Goal: Use online tool/utility: Utilize a website feature to perform a specific function

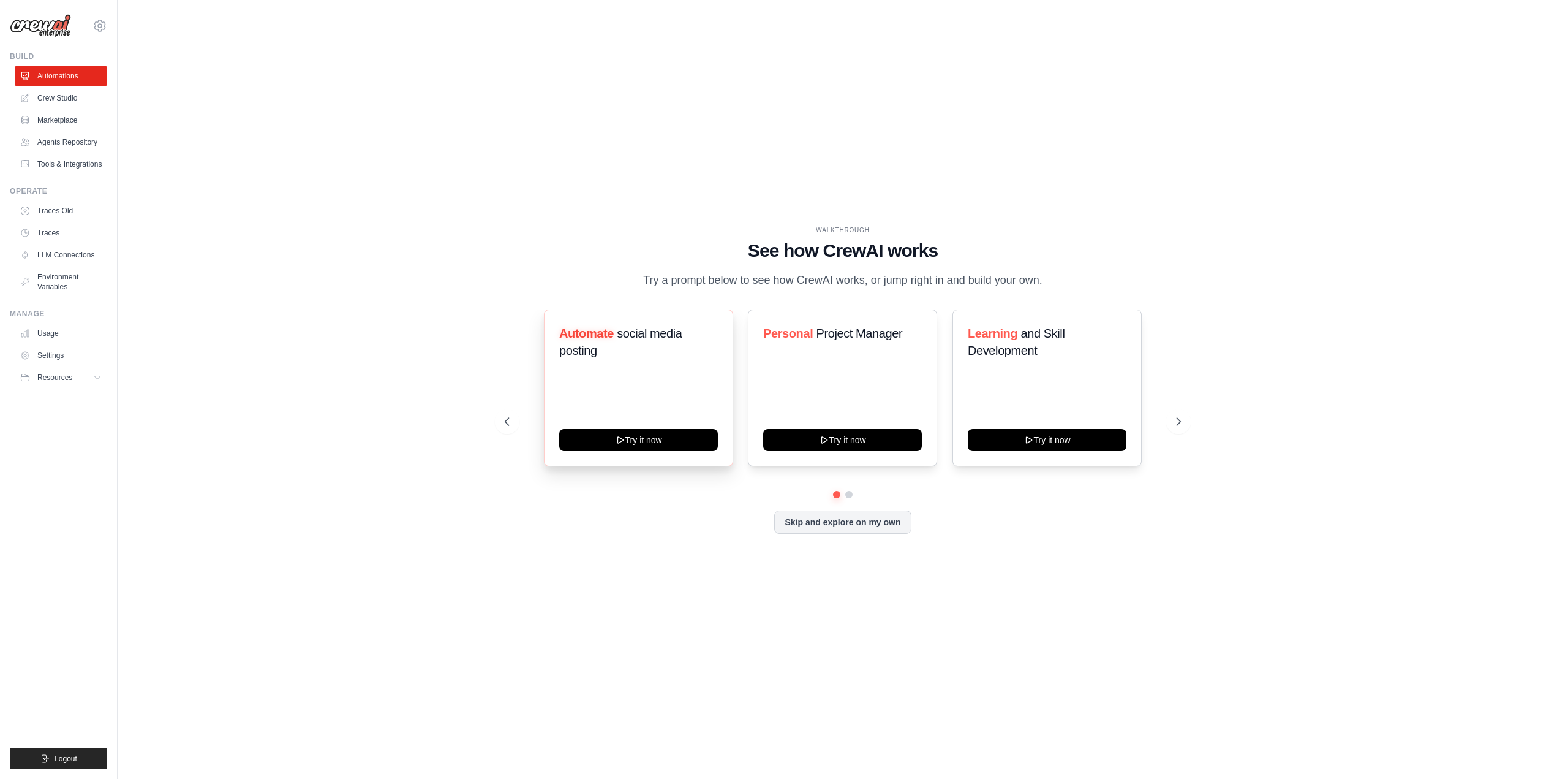
click at [641, 353] on h3 "Automate social media posting" at bounding box center [638, 342] width 158 height 34
click at [657, 448] on button "Try it now" at bounding box center [638, 439] width 158 height 22
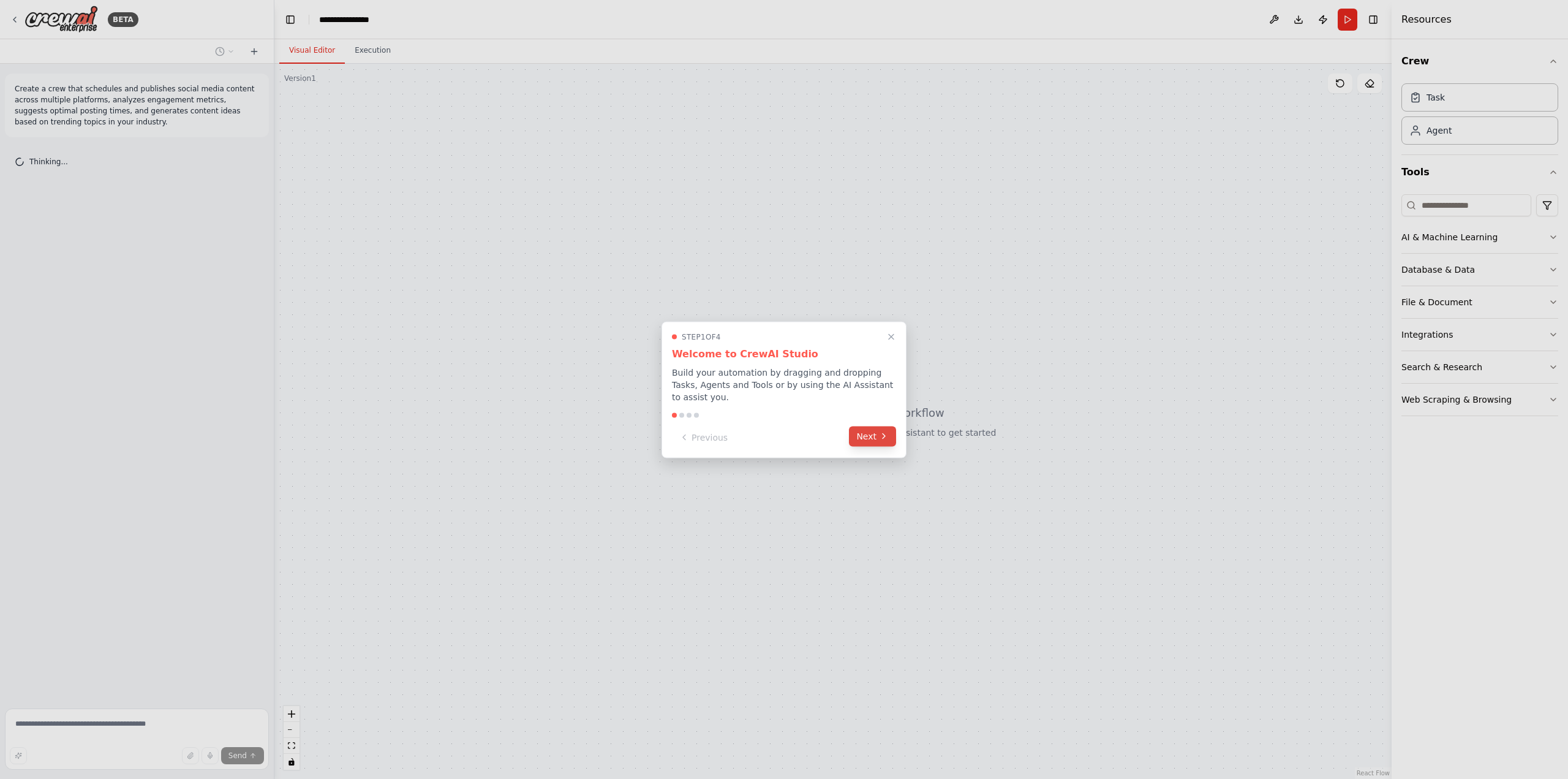
click at [873, 426] on button "Next" at bounding box center [873, 435] width 47 height 20
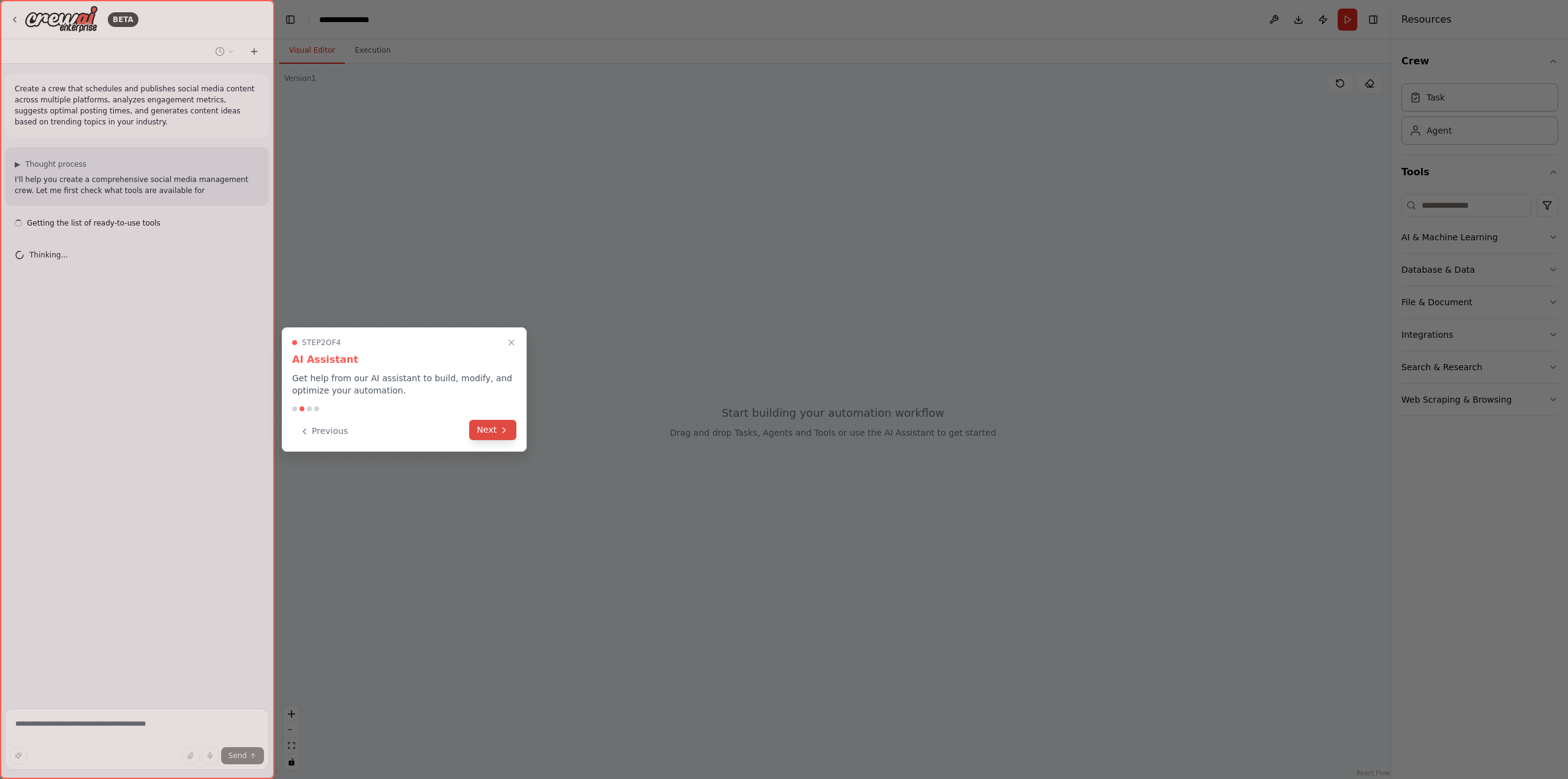
click at [495, 431] on button "Next" at bounding box center [492, 429] width 47 height 20
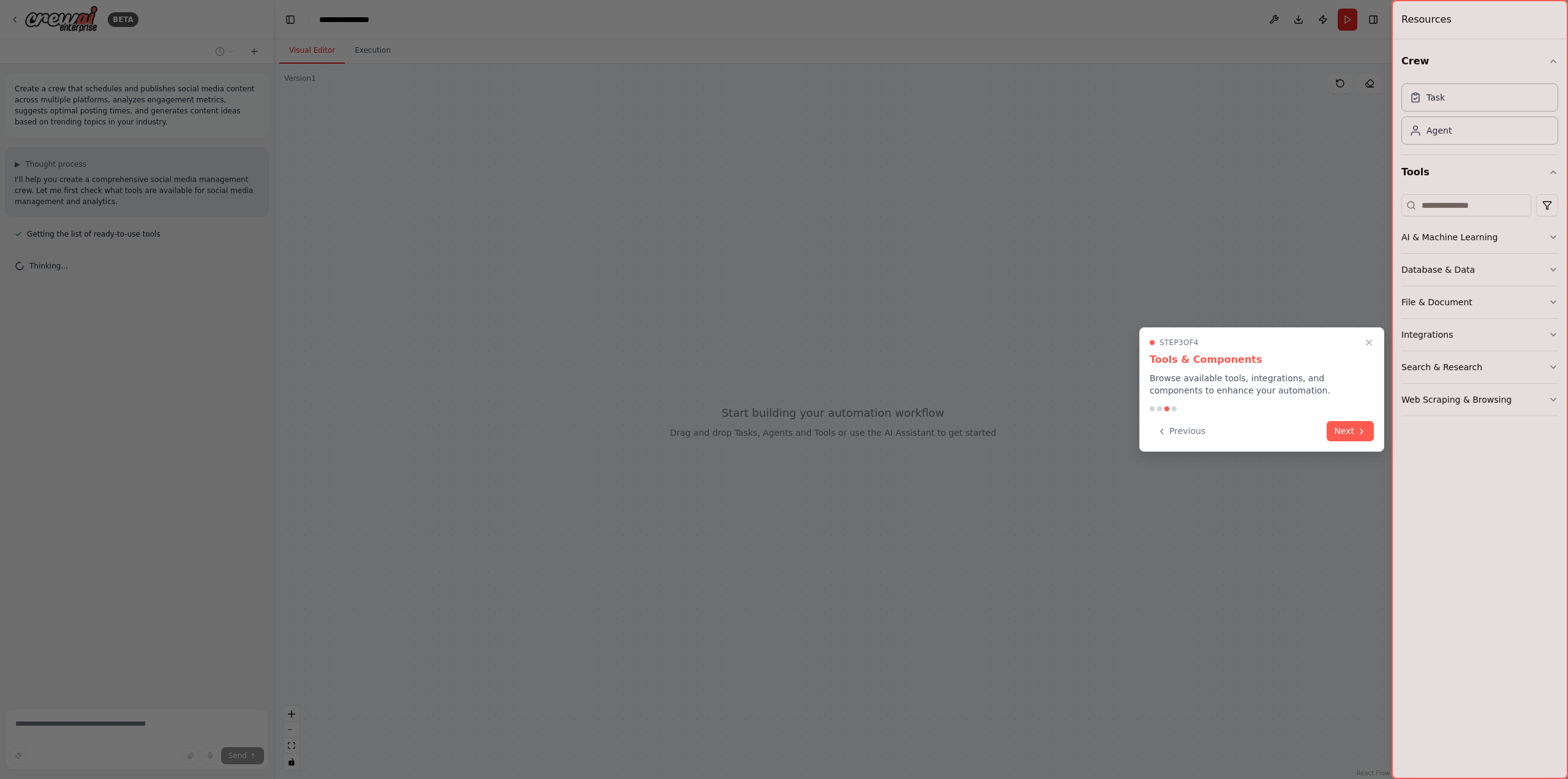
click at [1349, 441] on div "Step 3 of 4 Tools & Components Browse available tools, integrations, and compon…" at bounding box center [1262, 389] width 245 height 124
click at [1348, 432] on button "Next" at bounding box center [1350, 429] width 47 height 20
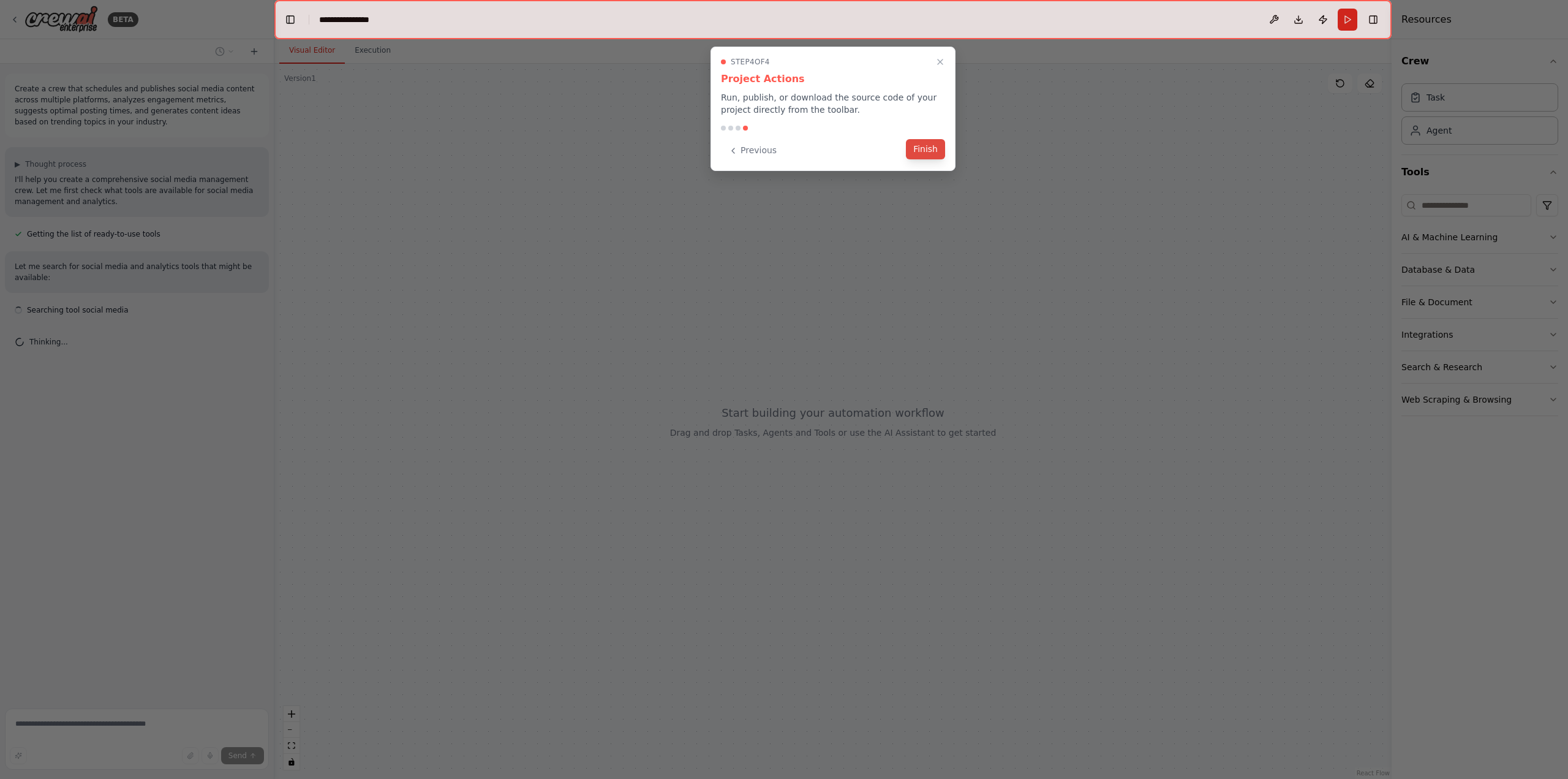
click at [927, 143] on button "Finish" at bounding box center [925, 149] width 39 height 20
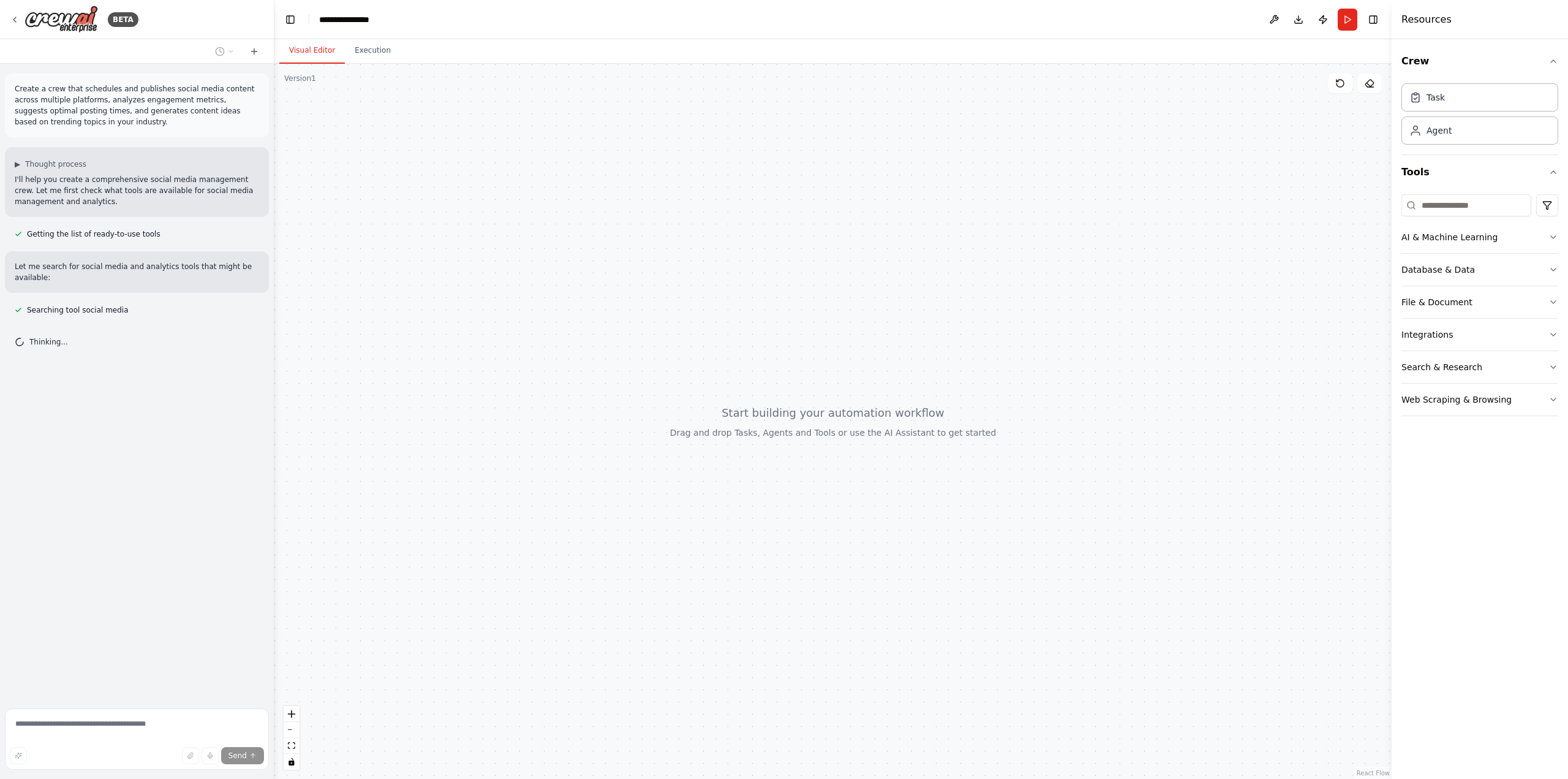
drag, startPoint x: 554, startPoint y: 307, endPoint x: 814, endPoint y: 323, distance: 260.5
click at [754, 325] on div at bounding box center [833, 421] width 1117 height 715
drag, startPoint x: 821, startPoint y: 322, endPoint x: 696, endPoint y: 303, distance: 126.4
click at [697, 304] on div at bounding box center [833, 421] width 1117 height 715
click at [1459, 270] on div "Database & Data" at bounding box center [1438, 269] width 74 height 12
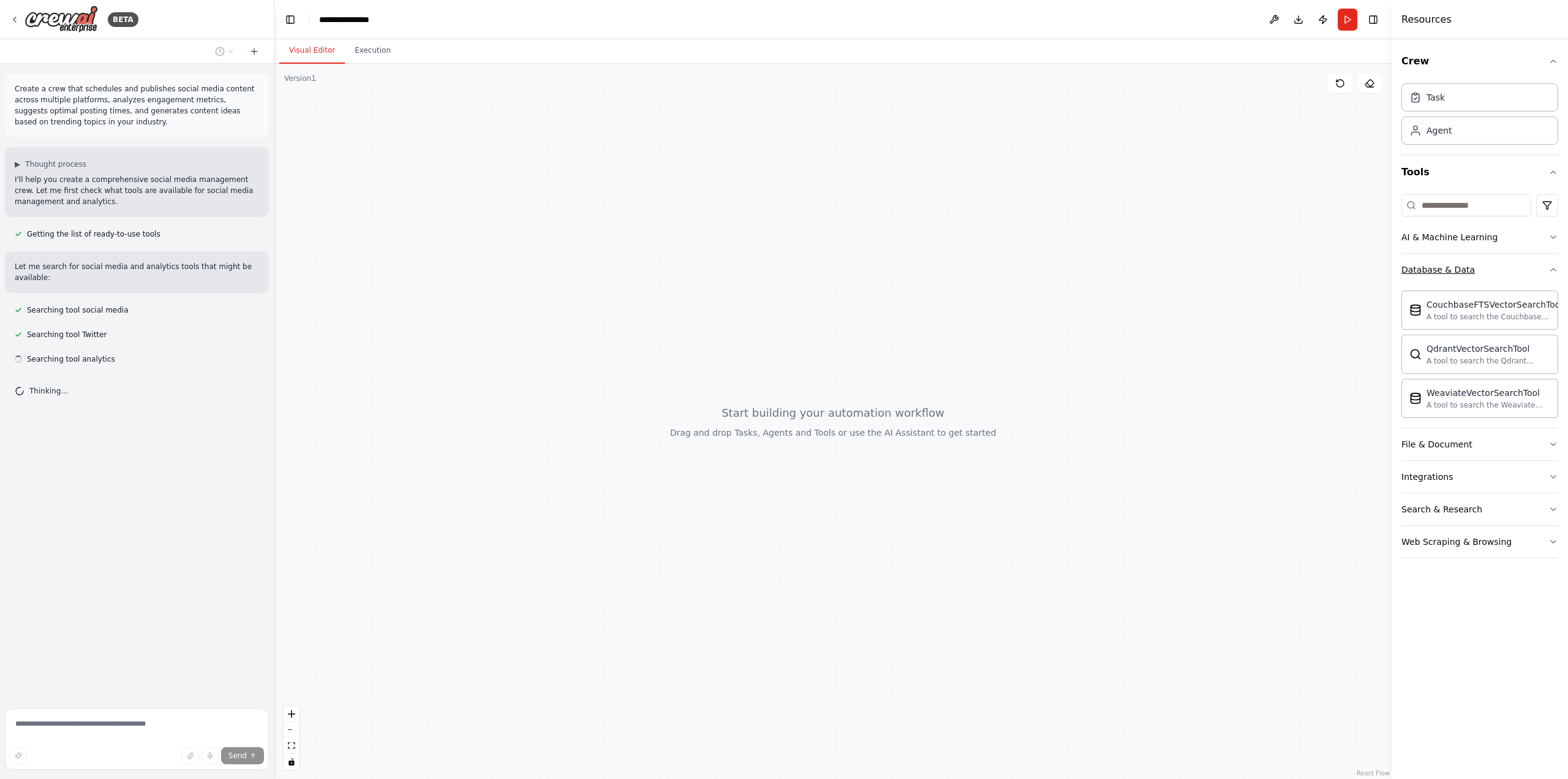
click at [1459, 270] on div "Database & Data" at bounding box center [1438, 269] width 74 height 12
click at [1450, 307] on div "File & Document" at bounding box center [1437, 302] width 71 height 12
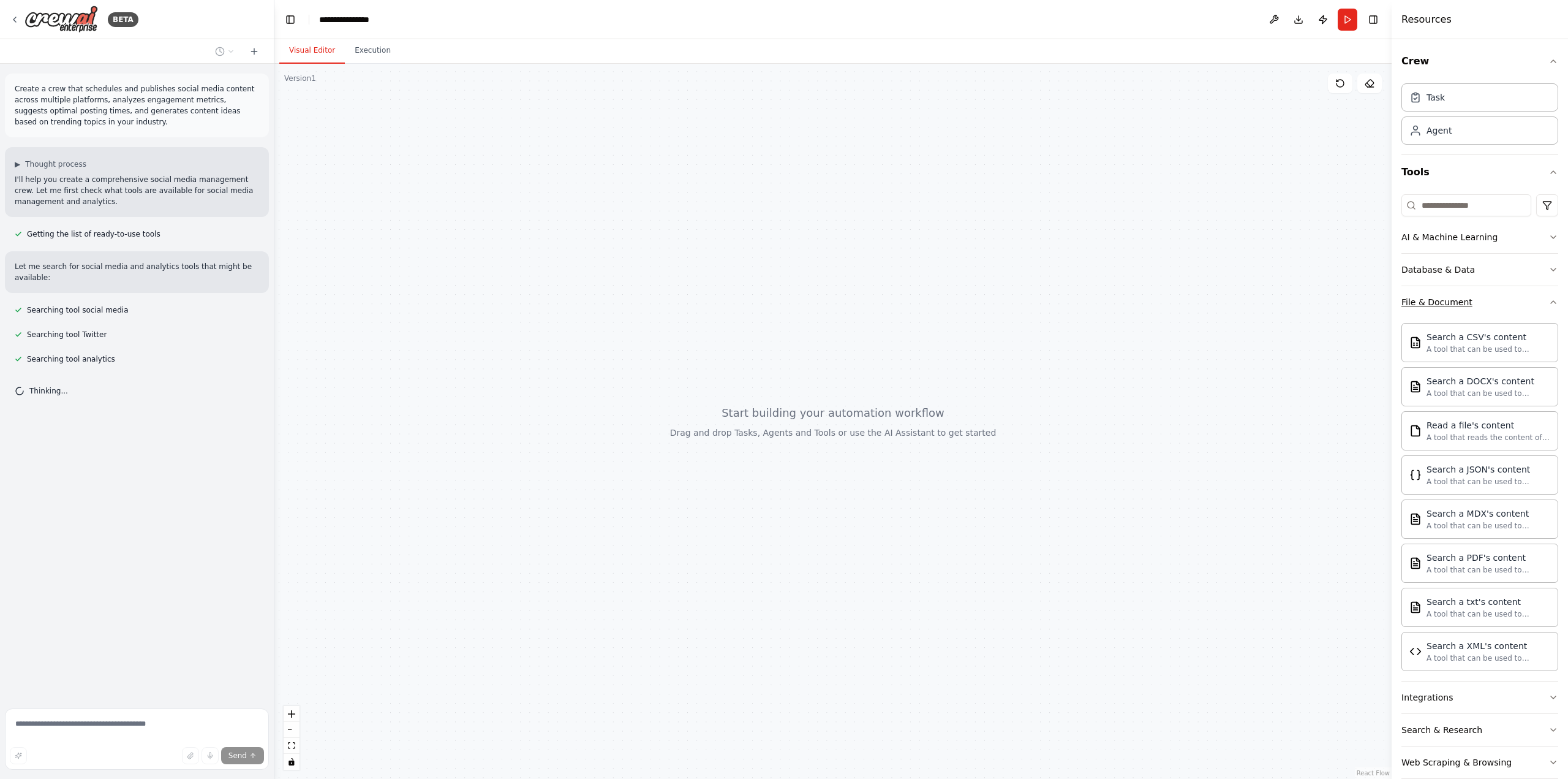
click at [1450, 307] on div "File & Document" at bounding box center [1437, 302] width 71 height 12
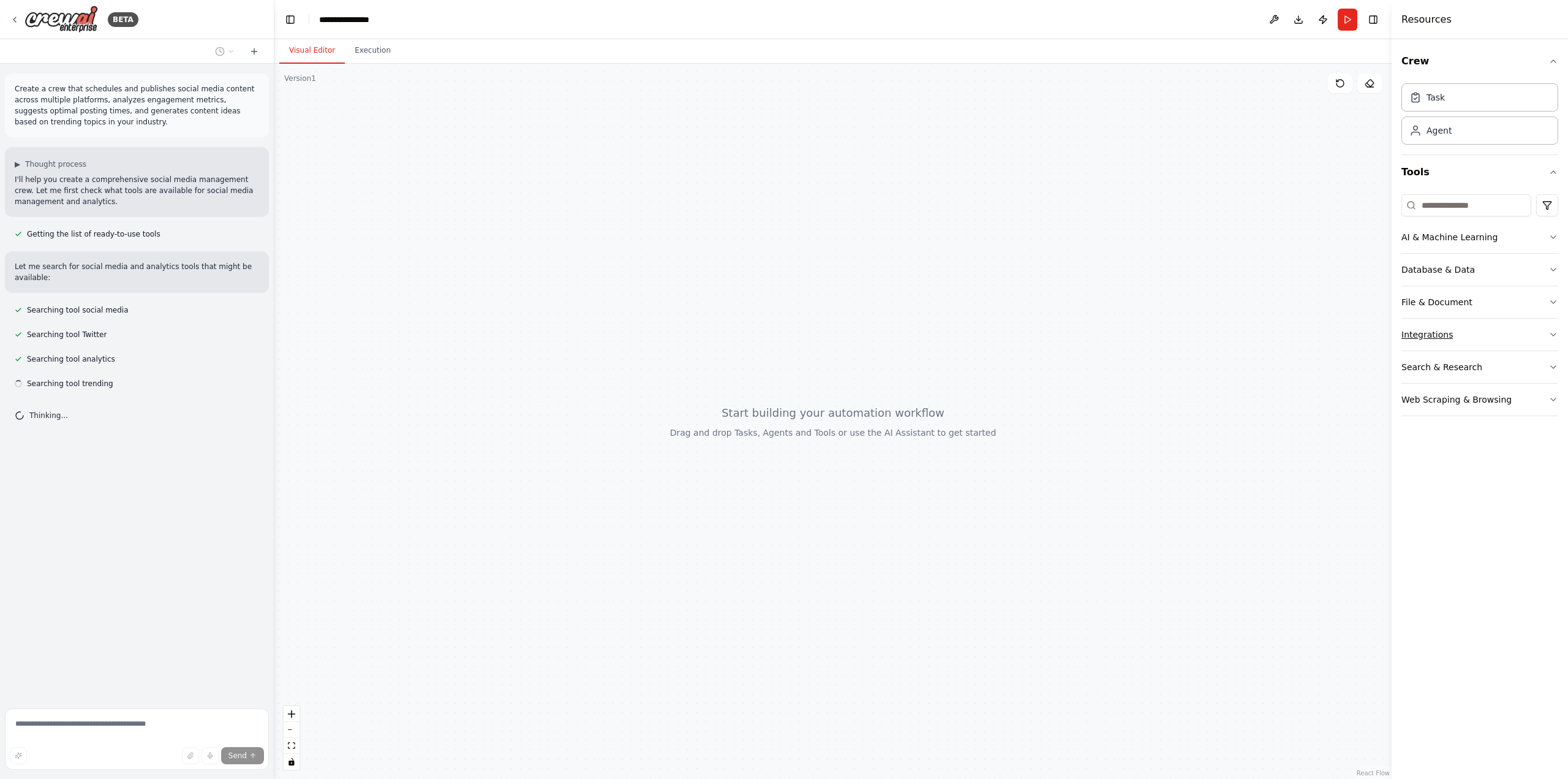
click at [1442, 337] on div "Integrations" at bounding box center [1427, 334] width 51 height 12
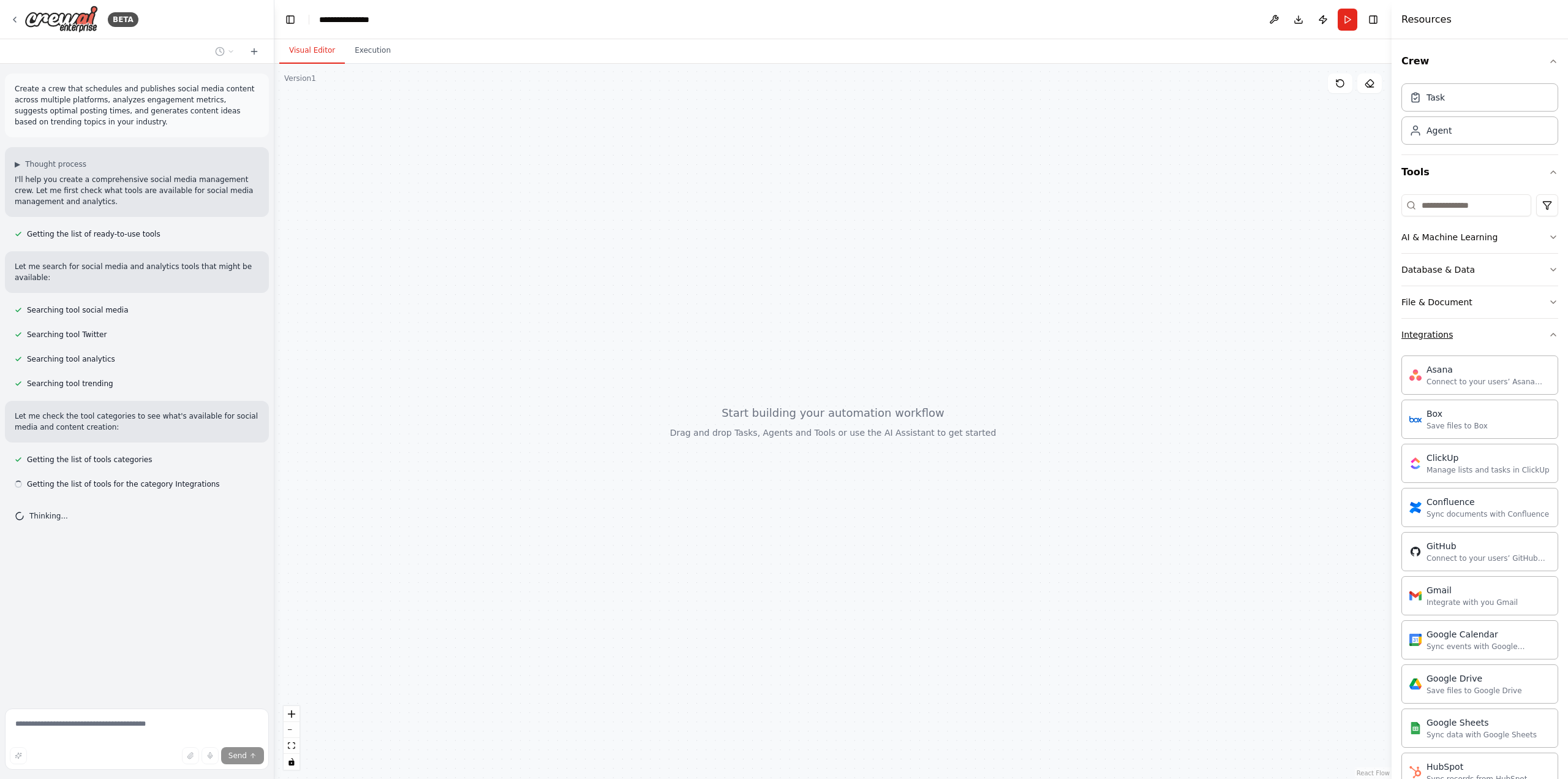
click at [1440, 332] on div "Integrations" at bounding box center [1427, 334] width 51 height 12
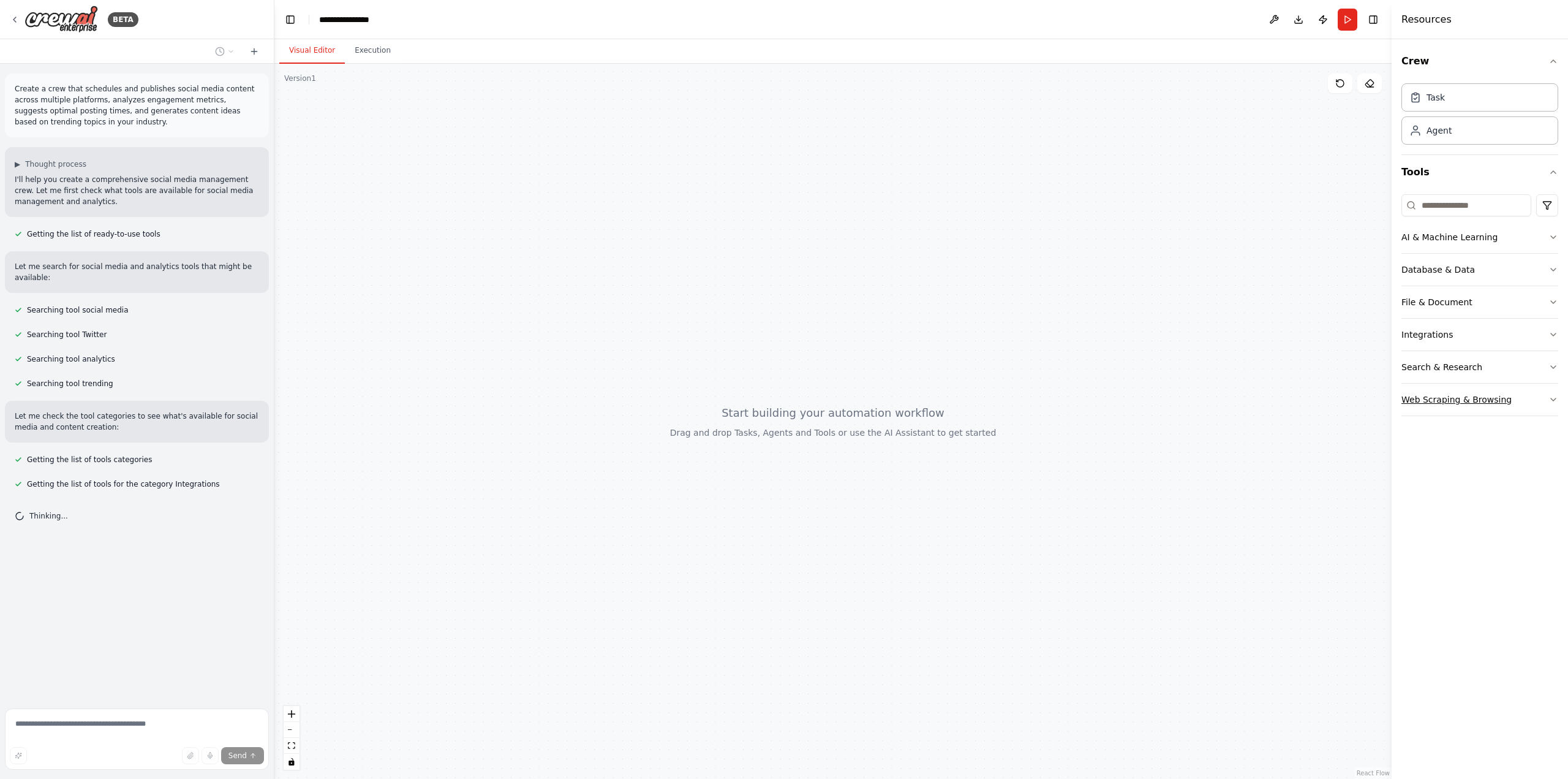
click at [1449, 406] on button "Web Scraping & Browsing" at bounding box center [1479, 400] width 157 height 32
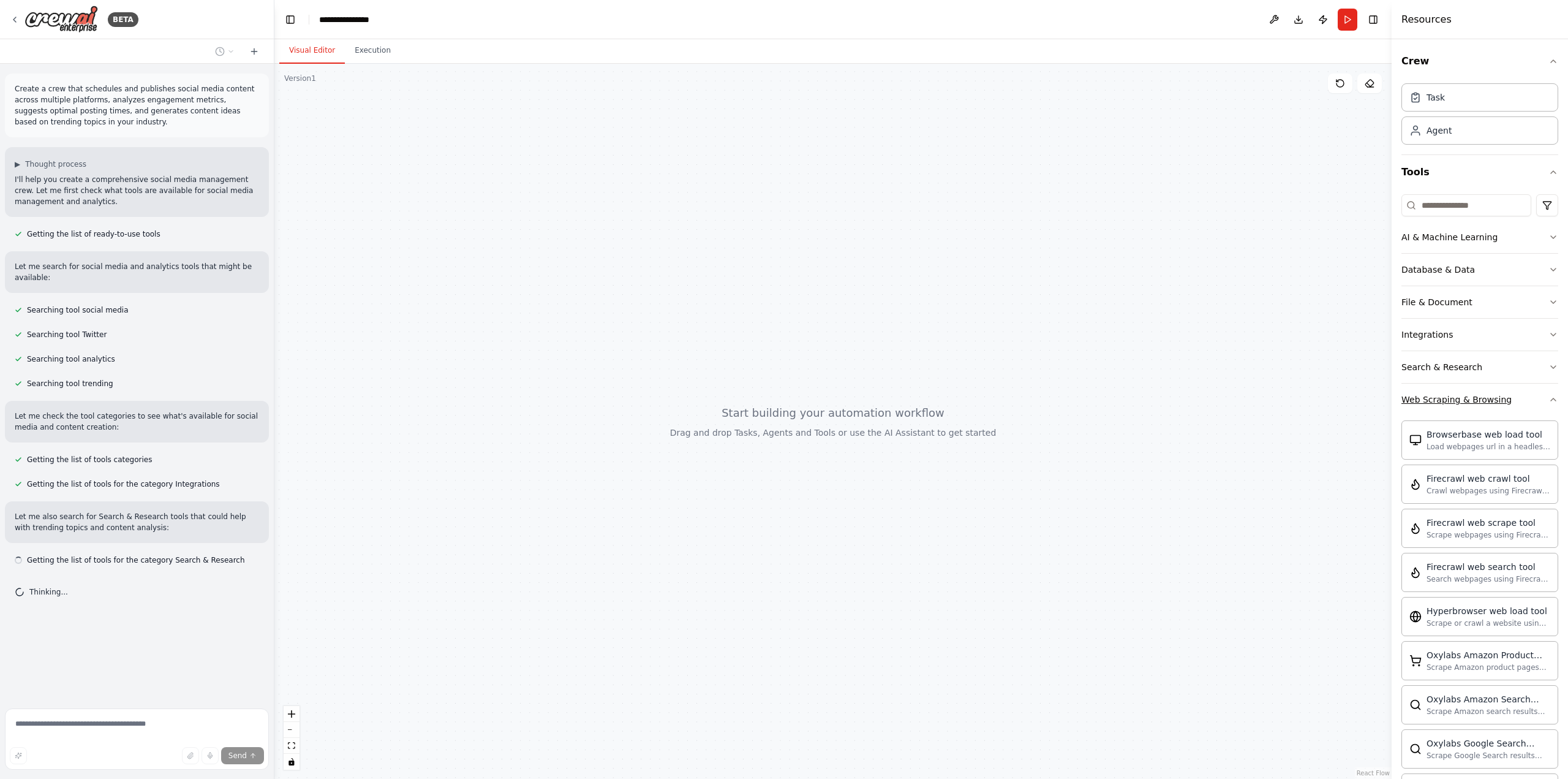
click at [1470, 397] on div "Web Scraping & Browsing" at bounding box center [1456, 400] width 110 height 12
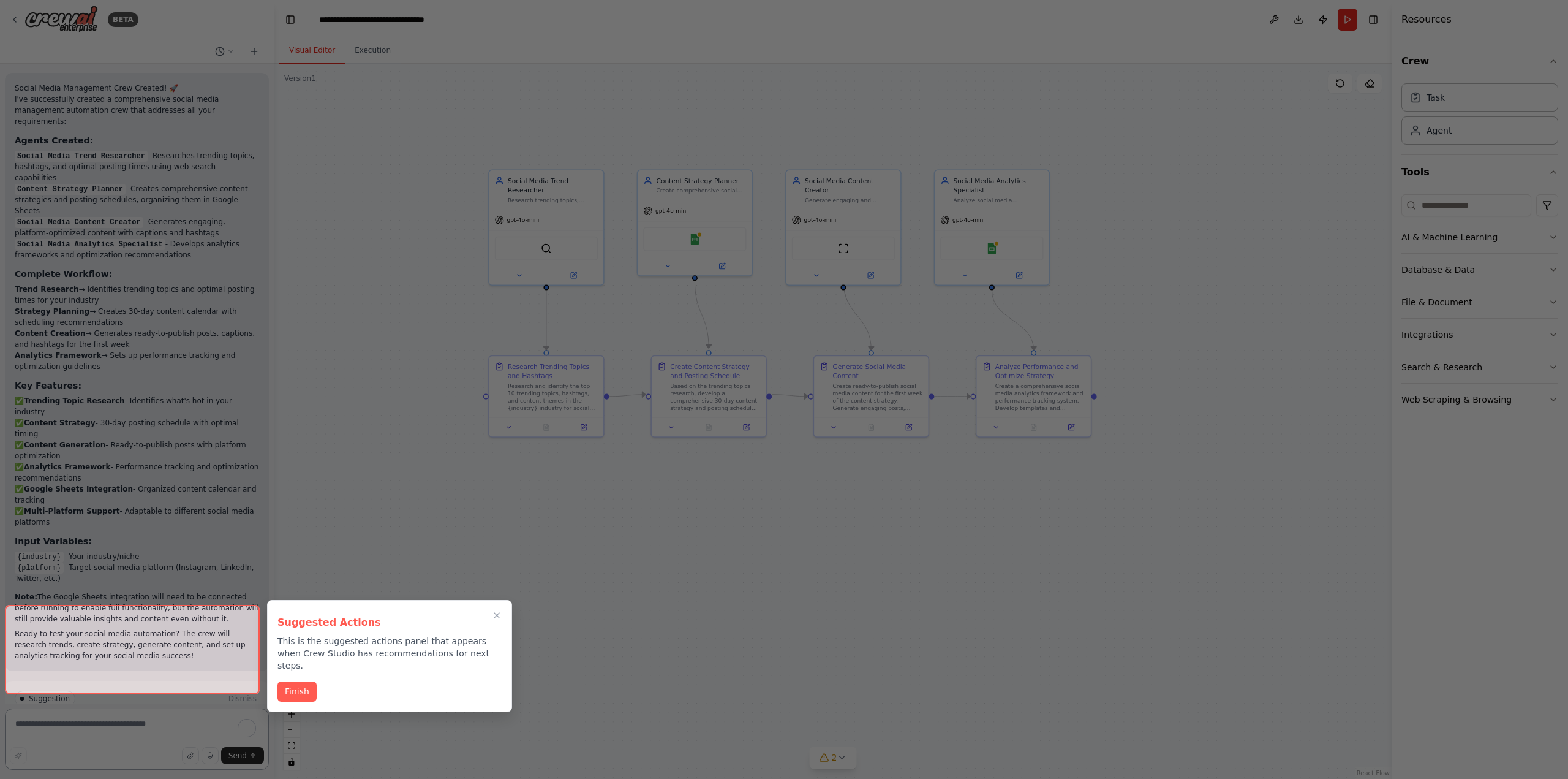
scroll to position [1039, 0]
click at [306, 682] on button "Finish" at bounding box center [297, 690] width 39 height 20
